Goal: Book appointment/travel/reservation

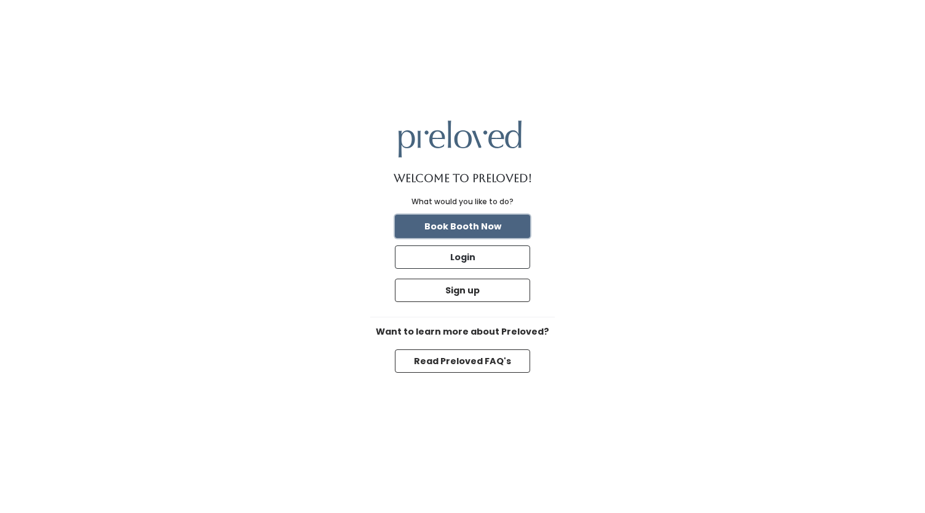
click at [483, 223] on button "Book Booth Now" at bounding box center [462, 226] width 135 height 23
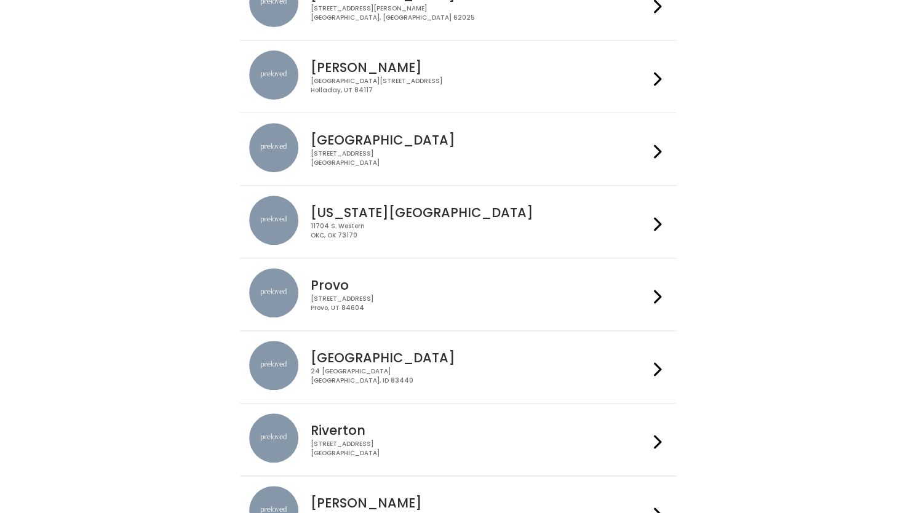
scroll to position [416, 0]
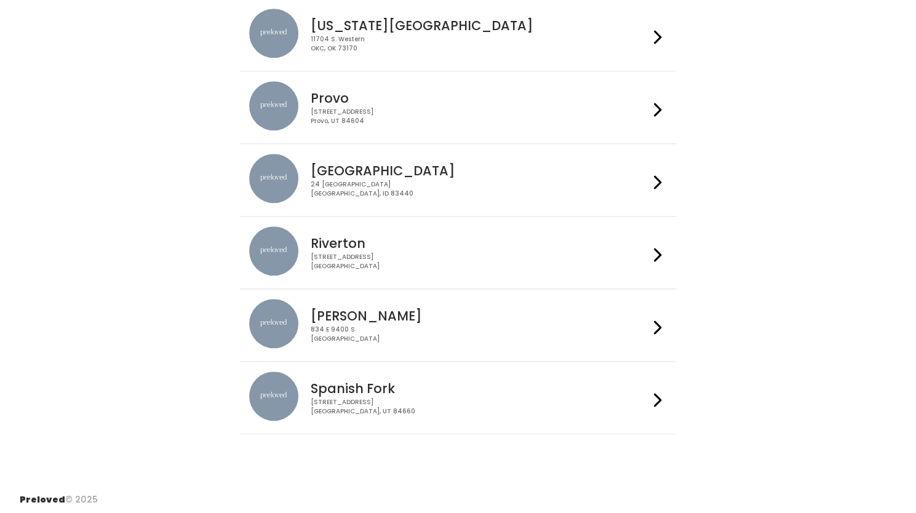
click at [405, 322] on div "Sandy 834 E 9400 S Sandy, UT 84049" at bounding box center [477, 321] width 343 height 44
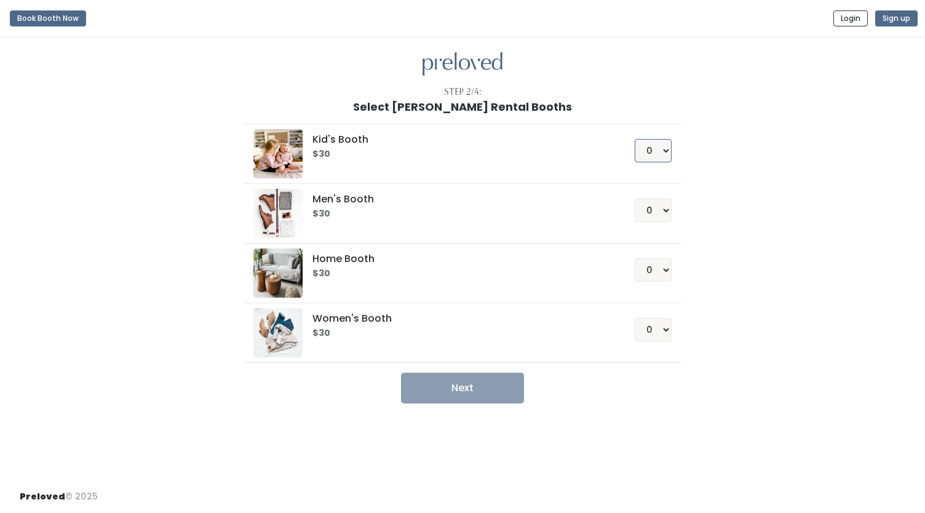
drag, startPoint x: 663, startPoint y: 151, endPoint x: 647, endPoint y: 190, distance: 42.7
click at [647, 190] on ul "Kid's Booth $30 0 1 2 3 4 Men's Booth $30 0 1 2 3 4 0" at bounding box center [462, 258] width 436 height 290
select select "1"
click at [635, 139] on select "0 1 2 3 4" at bounding box center [653, 150] width 37 height 23
click at [667, 326] on select "0 1 2 3 4" at bounding box center [653, 329] width 37 height 23
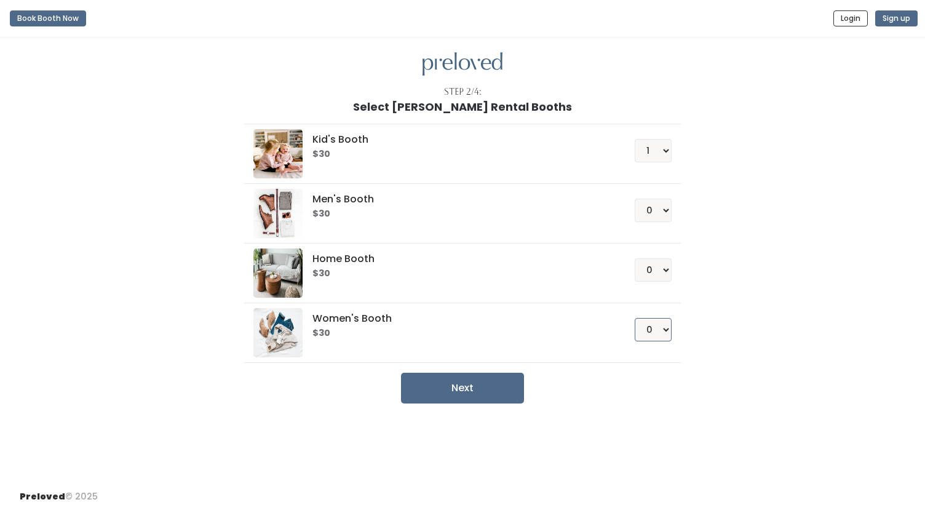
select select "1"
click at [635, 318] on select "0 1 2 3 4" at bounding box center [653, 329] width 37 height 23
click at [483, 379] on button "Next" at bounding box center [462, 388] width 123 height 31
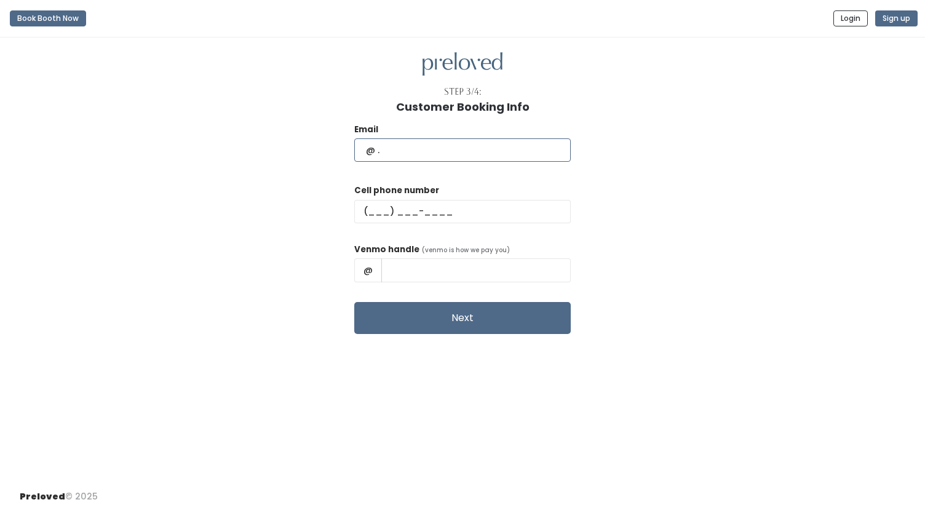
click at [450, 160] on input "text" at bounding box center [462, 149] width 216 height 23
click at [422, 149] on input "ronnie@pacificares.com" at bounding box center [462, 149] width 216 height 23
drag, startPoint x: 454, startPoint y: 149, endPoint x: 689, endPoint y: 186, distance: 237.9
click at [689, 186] on div "Email ronnie.dave@pacificares.com Cell phone number Venmo handle (venmo is how …" at bounding box center [462, 223] width 885 height 221
type input "ronnie.dave@gmail.com"
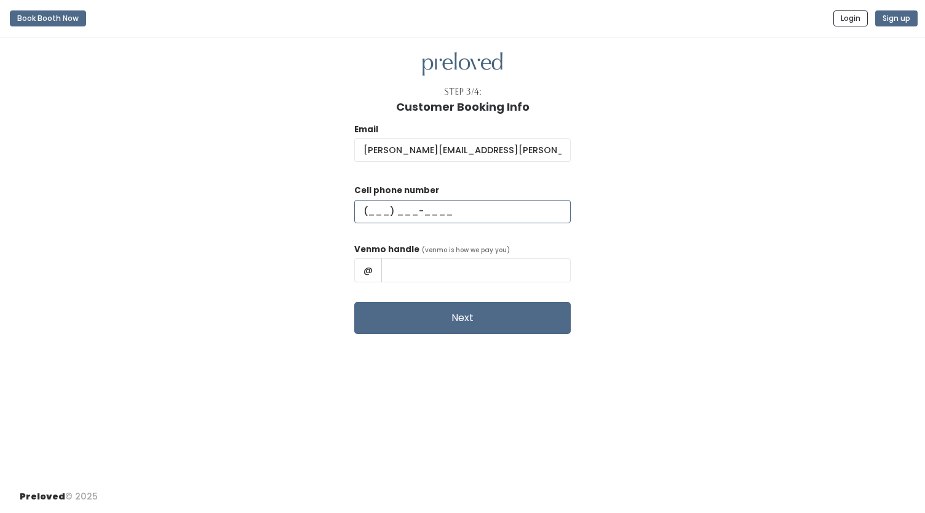
click at [403, 211] on input "text" at bounding box center [462, 211] width 216 height 23
type input "(801) 608-6405"
click at [419, 272] on input "text" at bounding box center [475, 269] width 189 height 23
type input "RonnieN"
click at [474, 317] on button "Next" at bounding box center [462, 318] width 216 height 32
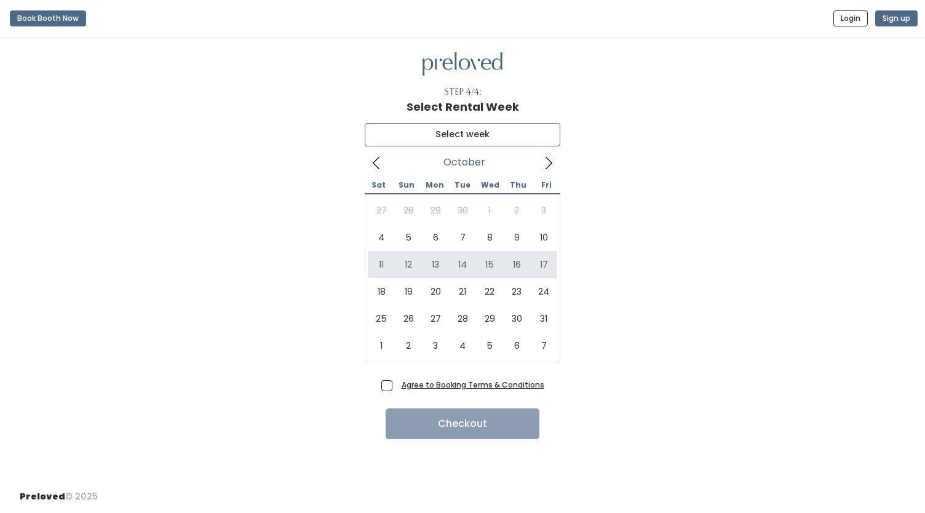
type input "October 11 to October 17"
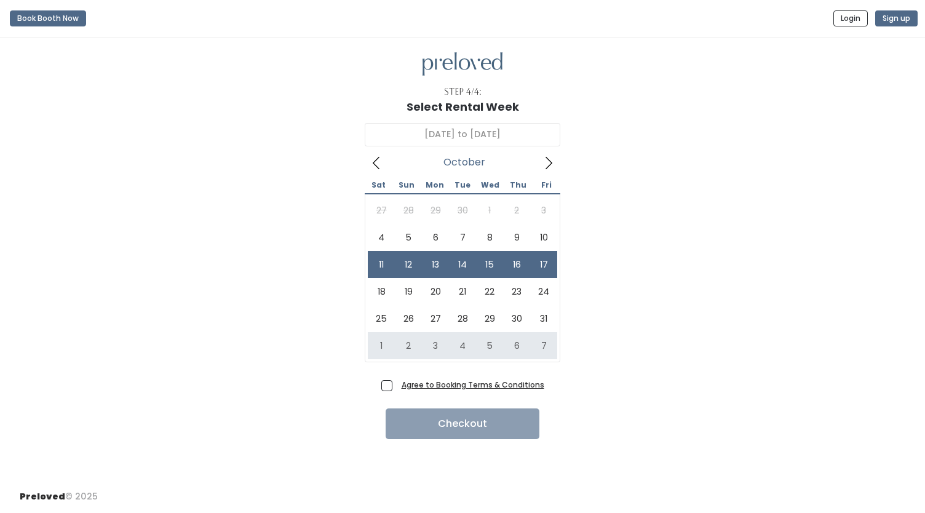
click at [397, 387] on span "Agree to Booking Terms & Conditions" at bounding box center [471, 384] width 148 height 12
click at [397, 386] on input "Agree to Booking Terms & Conditions" at bounding box center [401, 382] width 8 height 8
checkbox input "true"
click at [418, 429] on button "Checkout" at bounding box center [463, 423] width 154 height 31
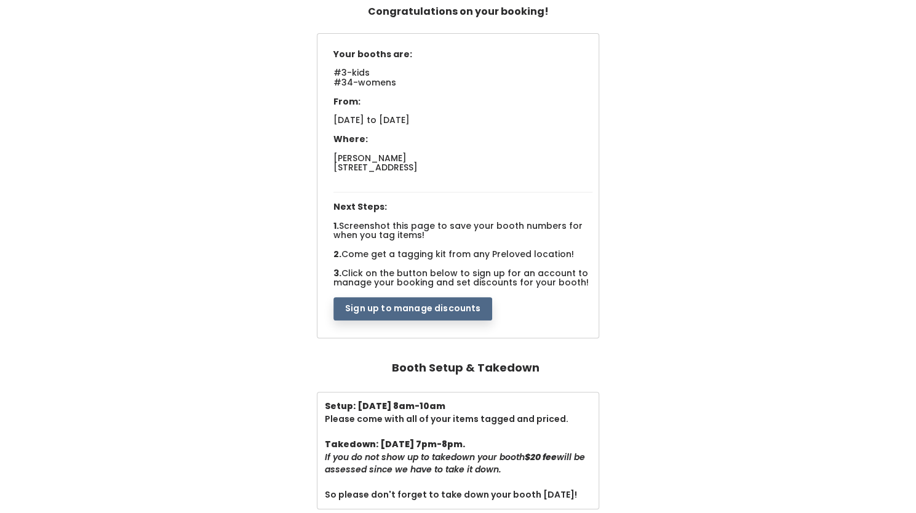
scroll to position [90, 0]
click at [383, 303] on button "Sign up to manage discounts" at bounding box center [412, 309] width 159 height 23
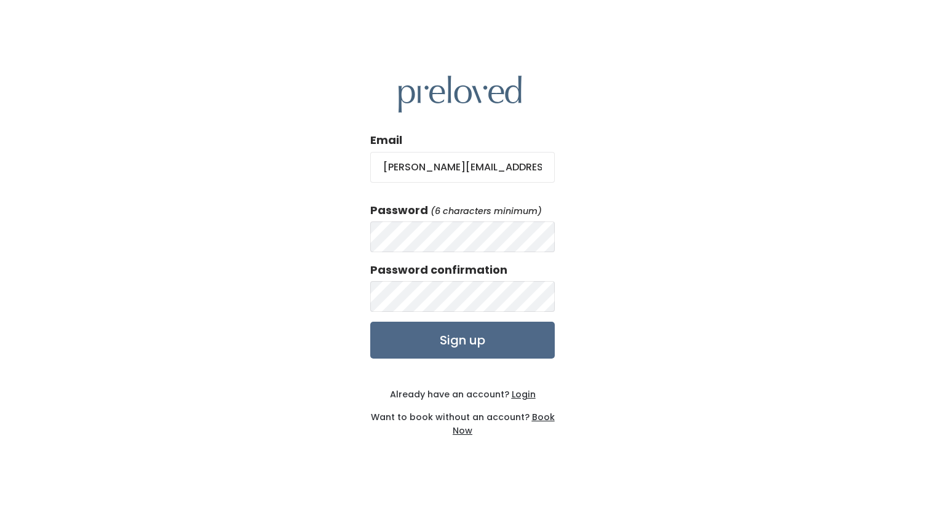
type input "ronnie.dave@gmail.com"
click at [410, 339] on input "Sign up" at bounding box center [462, 340] width 184 height 37
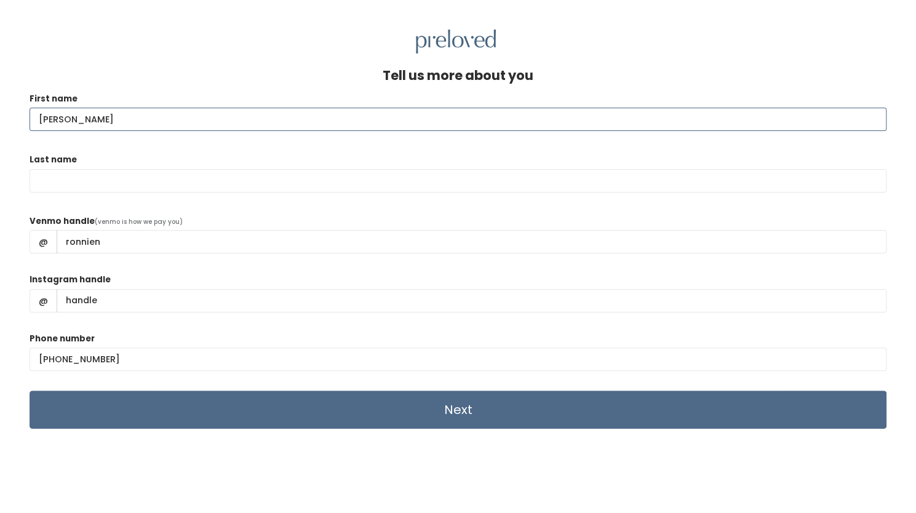
type input "[PERSON_NAME]"
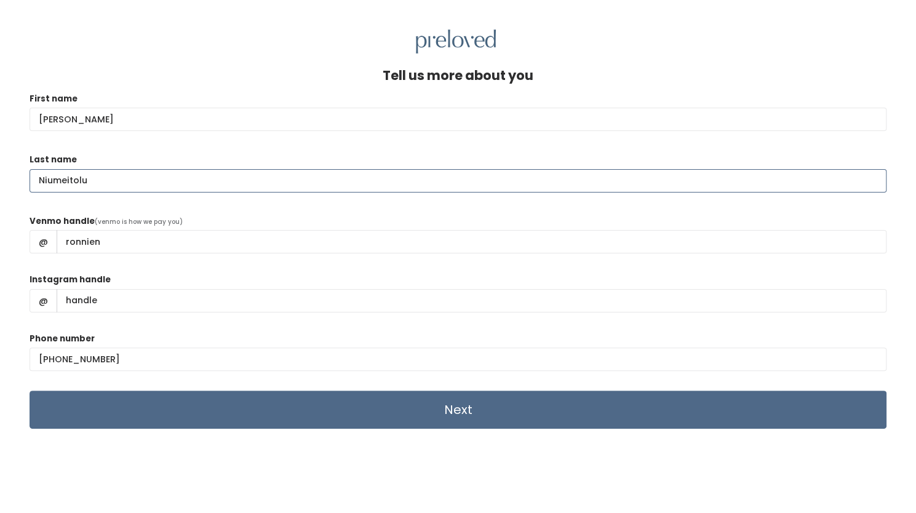
type input "Niumeitolu"
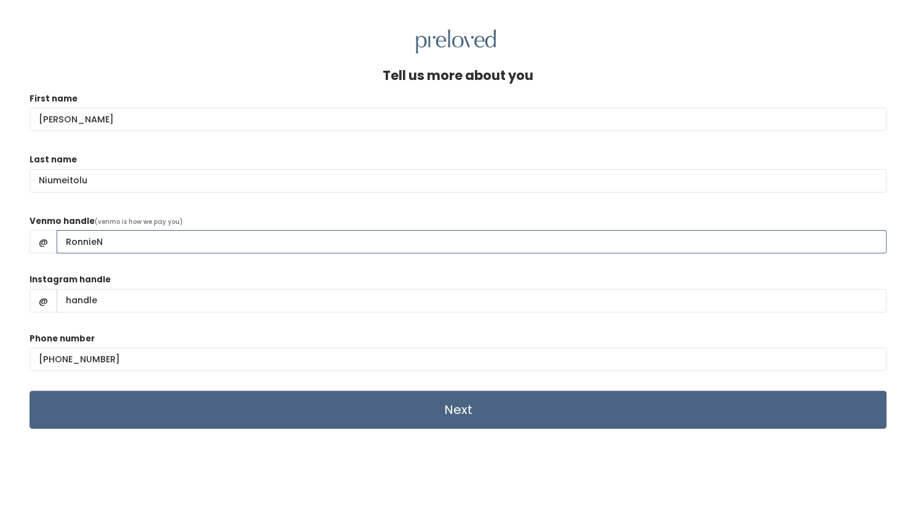
type input "RonnieN"
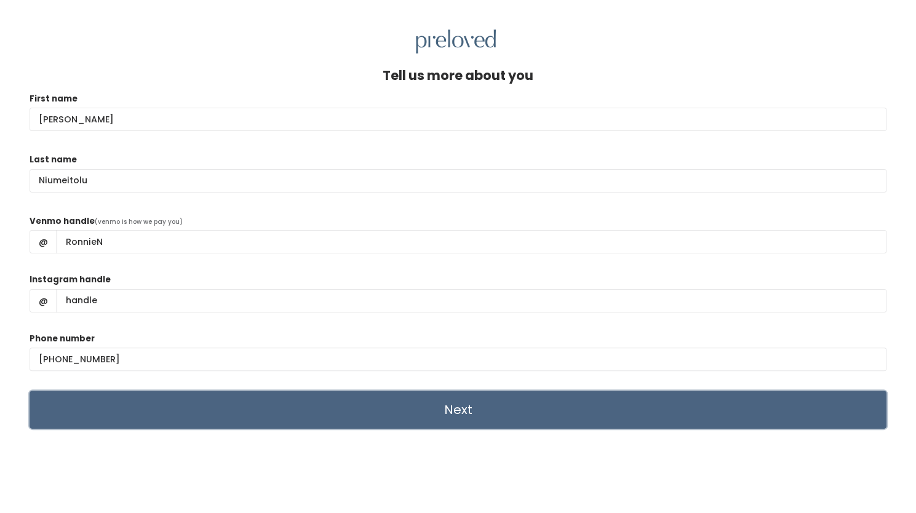
click at [108, 404] on input "Next" at bounding box center [458, 409] width 857 height 38
